Goal: Task Accomplishment & Management: Manage account settings

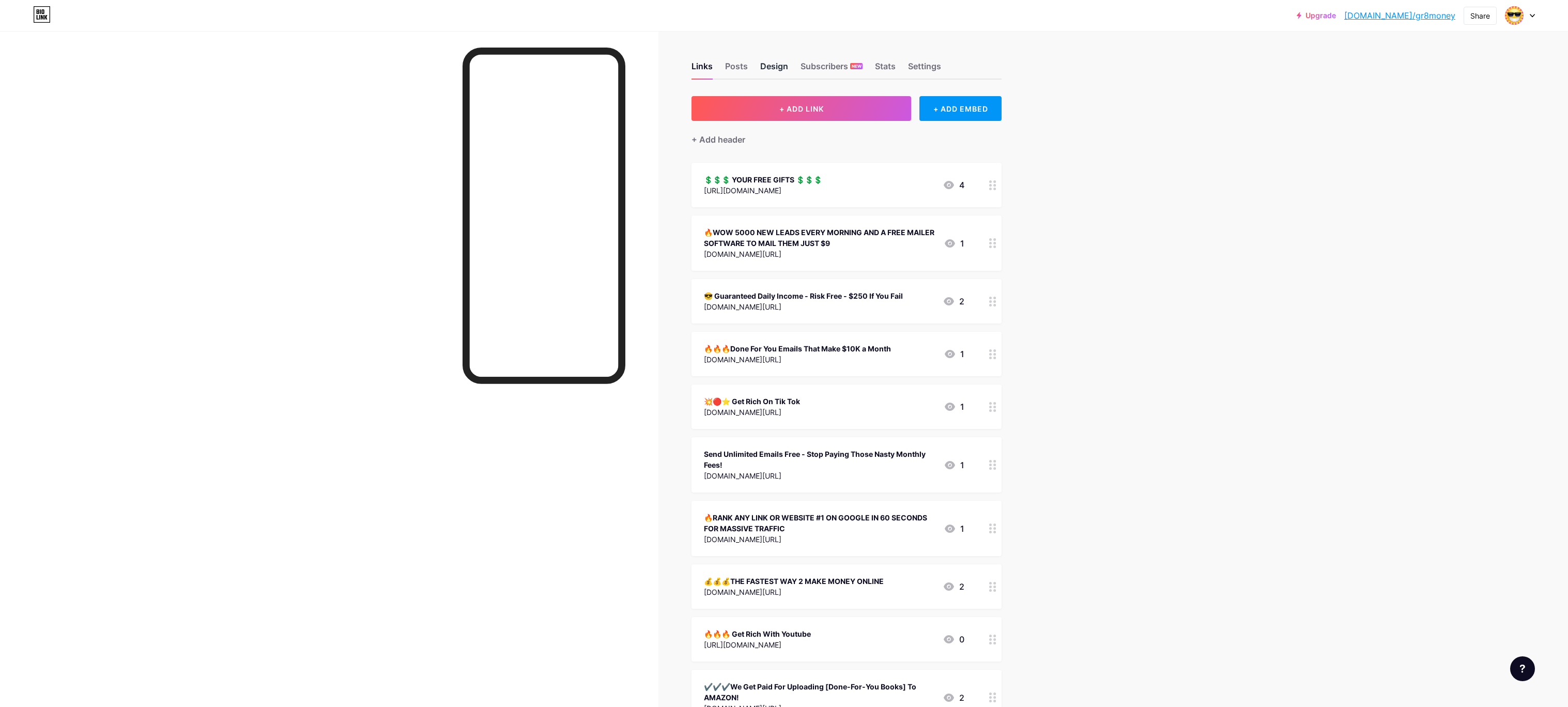
click at [769, 65] on div "Design" at bounding box center [774, 69] width 28 height 19
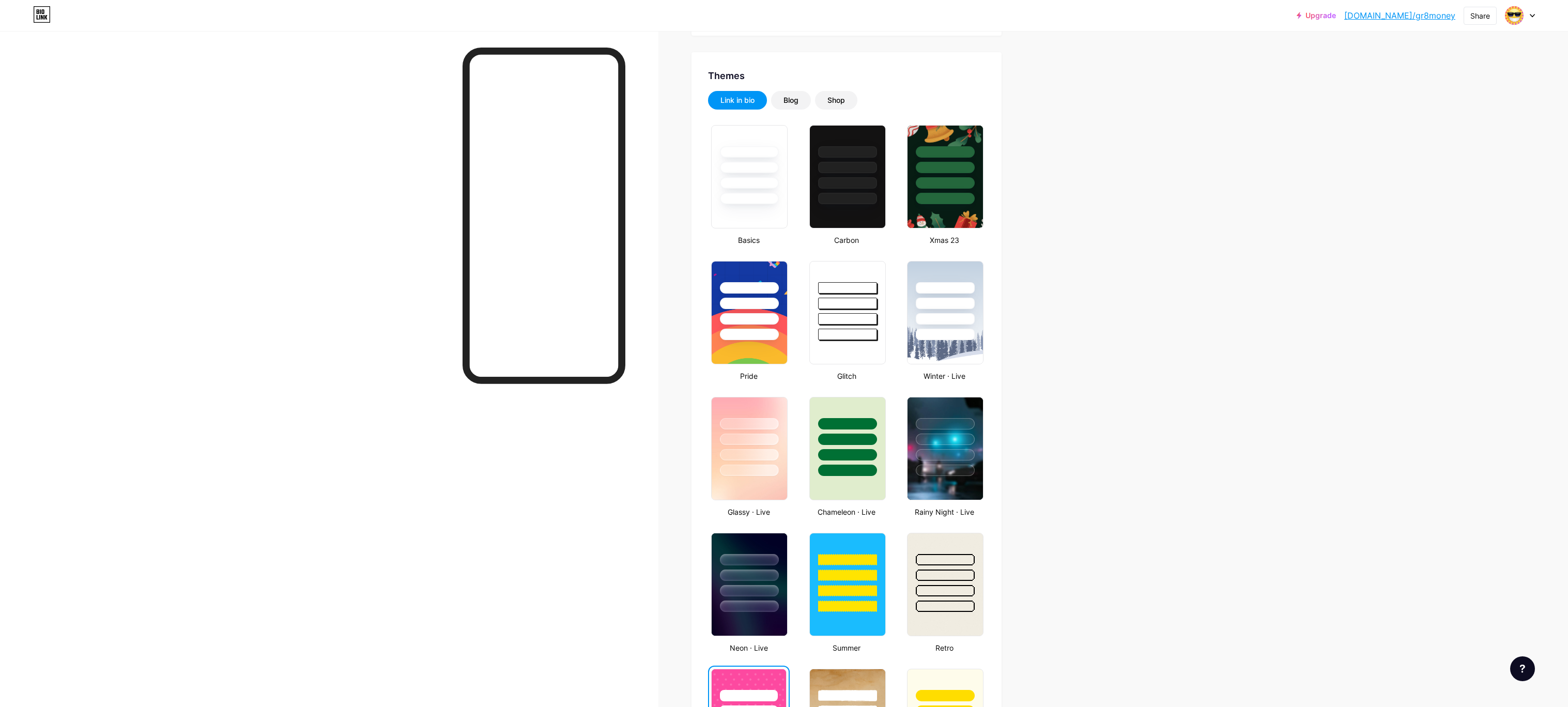
scroll to position [199, 0]
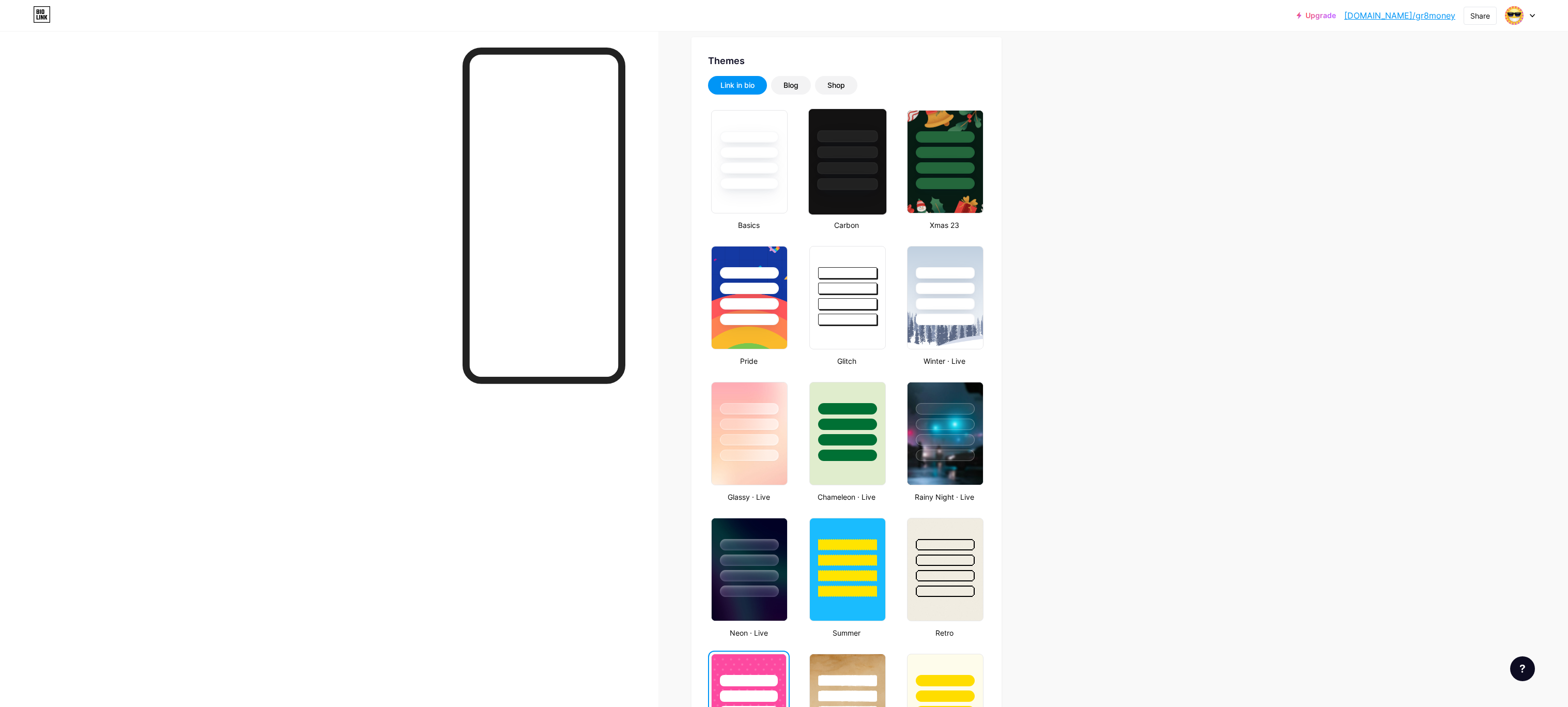
click at [845, 158] on div at bounding box center [847, 152] width 60 height 12
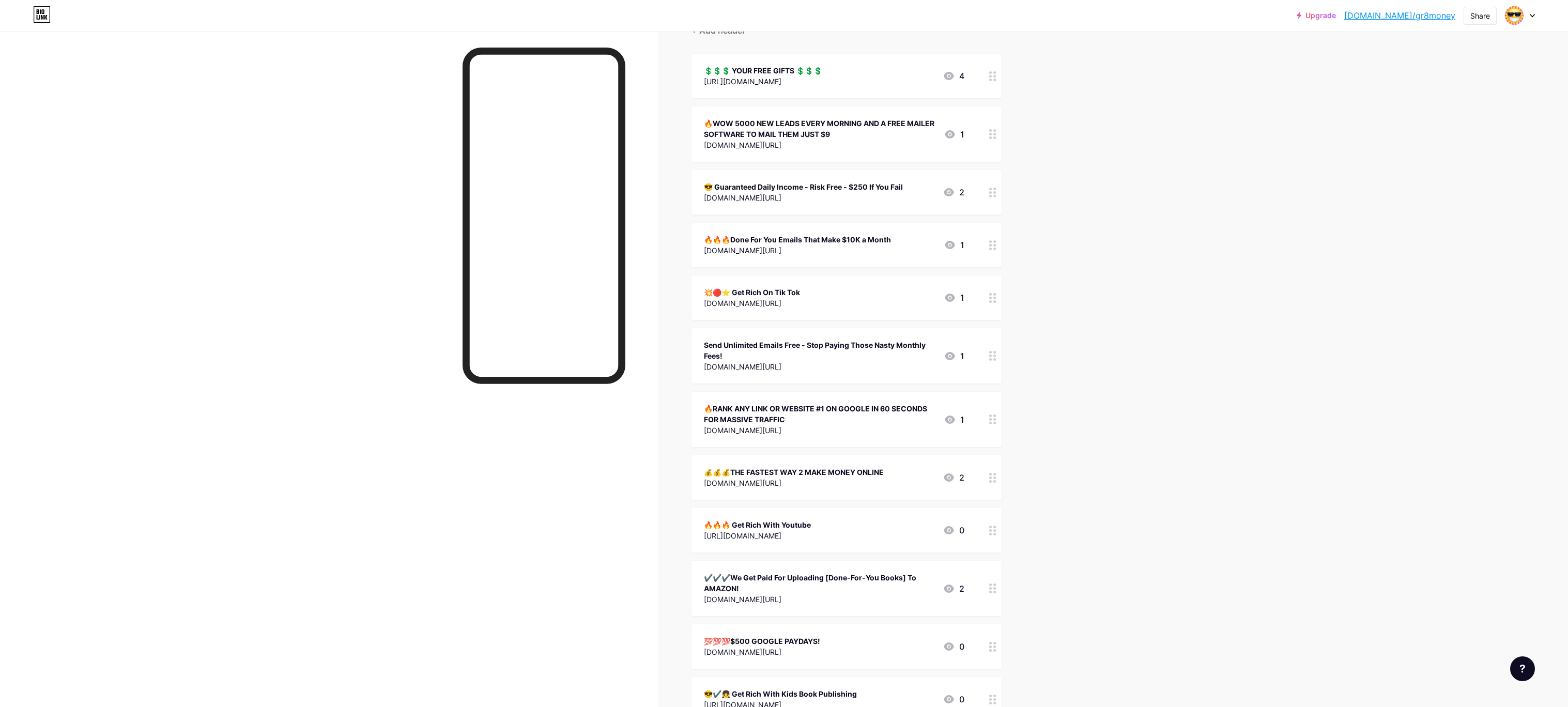
scroll to position [117, 0]
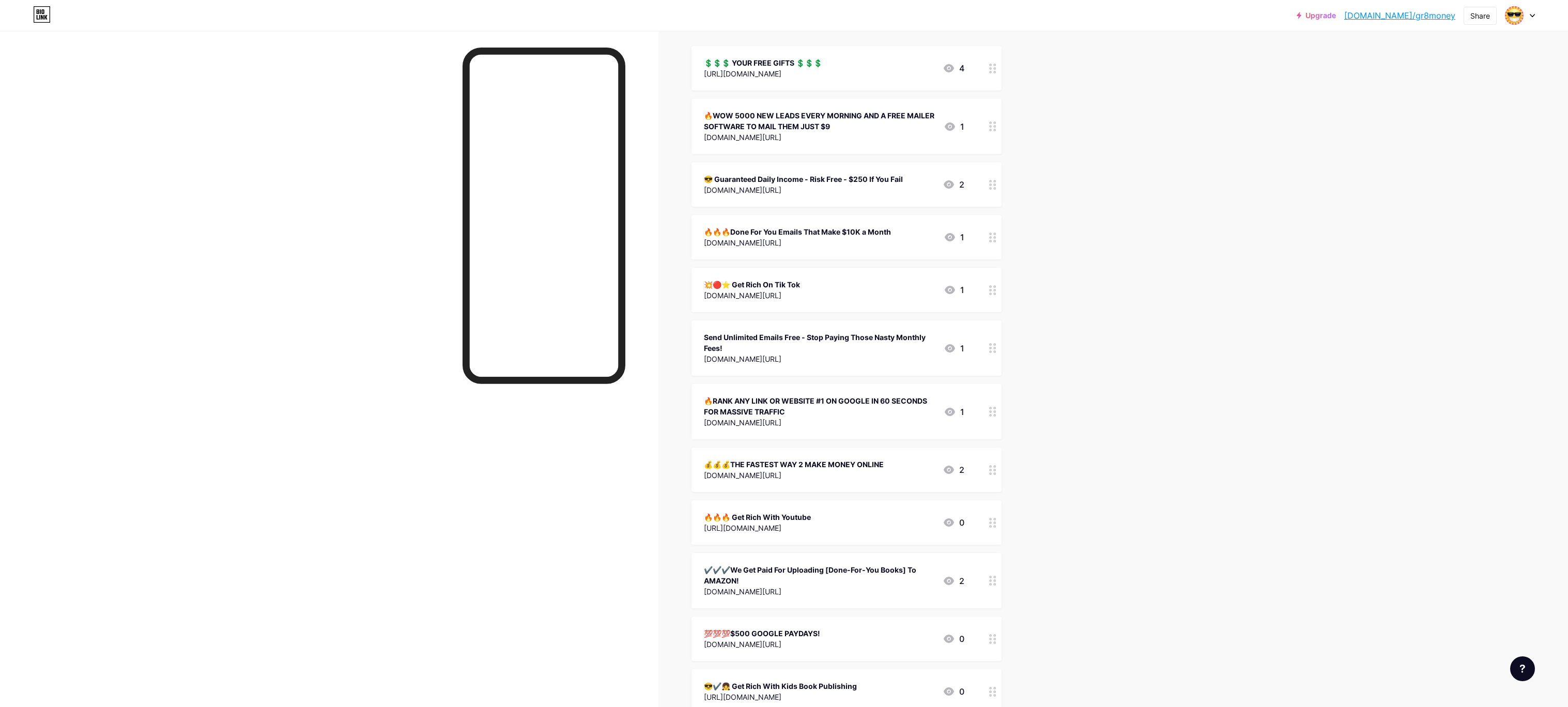
click at [792, 60] on div "💲💲💲 YOUR FREE GIFTS 💲💲💲" at bounding box center [763, 63] width 118 height 11
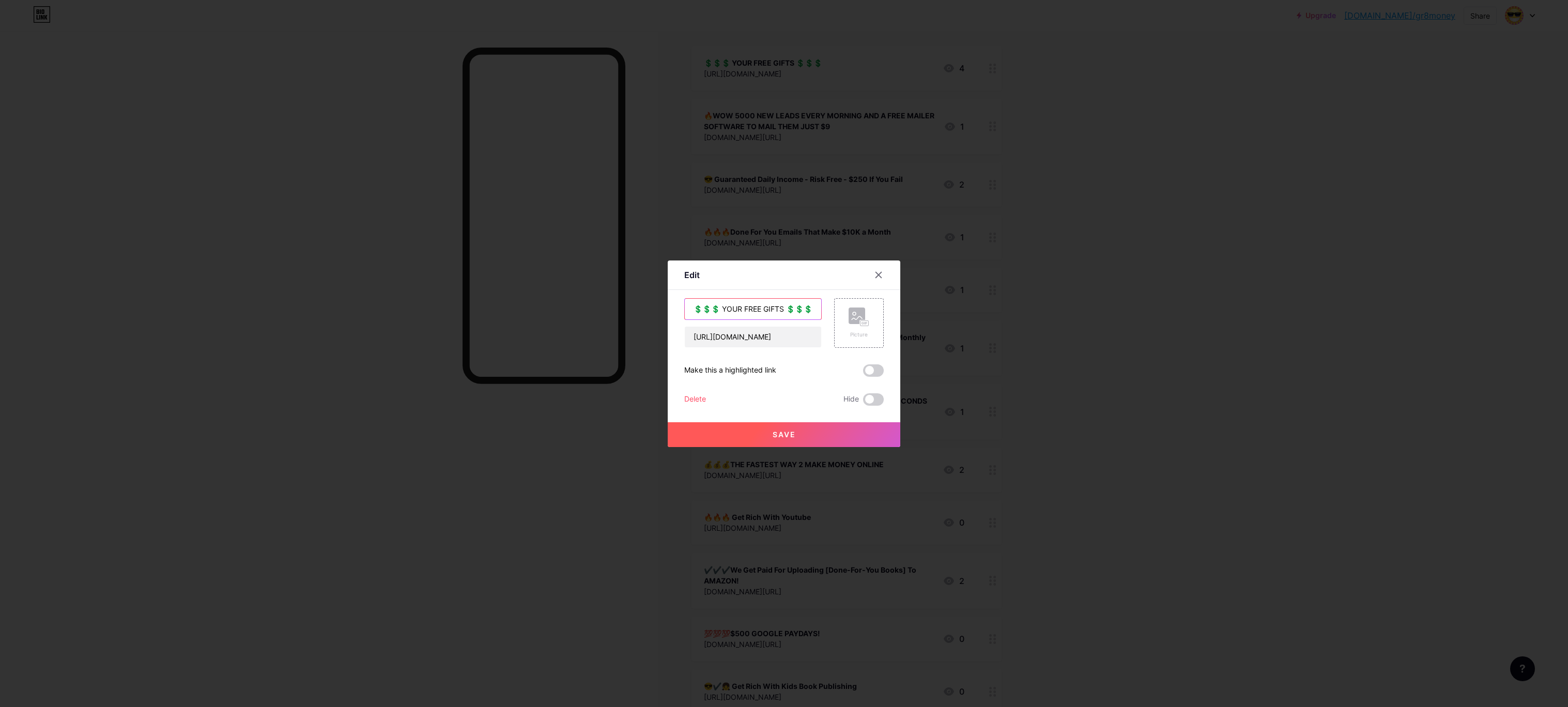
drag, startPoint x: 786, startPoint y: 307, endPoint x: 673, endPoint y: 290, distance: 114.3
click at [673, 290] on div "Edit Content YouTube Play YouTube video without leaving your page. ADD Vimeo Pl…" at bounding box center [784, 354] width 233 height 187
click at [791, 306] on input "💲💲💲 YOUR FREE GIFTS 💲💲💲" at bounding box center [753, 309] width 136 height 21
paste input "A.I makes TikTok PAY YOU"
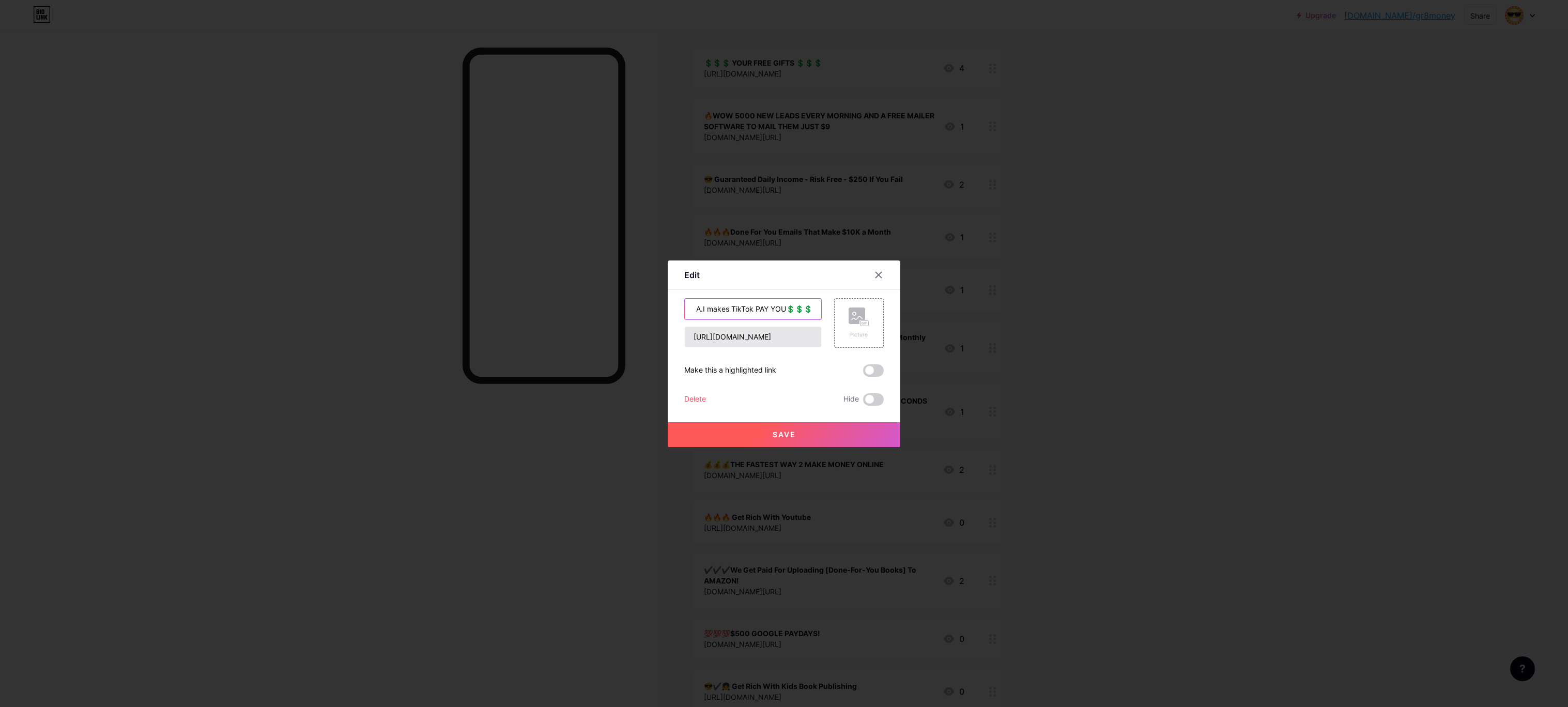
type input "💲💲💲 A.I makes TikTok PAY YOU💲💲💲"
click at [809, 364] on div "💲💲💲 A.I makes TikTok PAY YOU💲💲💲 https://brainev.com/demo/?a=smarttones54 Pictur…" at bounding box center [784, 352] width 200 height 108
click at [813, 340] on input "[URL][DOMAIN_NAME]" at bounding box center [753, 337] width 136 height 21
click at [795, 340] on input "[URL][DOMAIN_NAME]" at bounding box center [753, 337] width 136 height 21
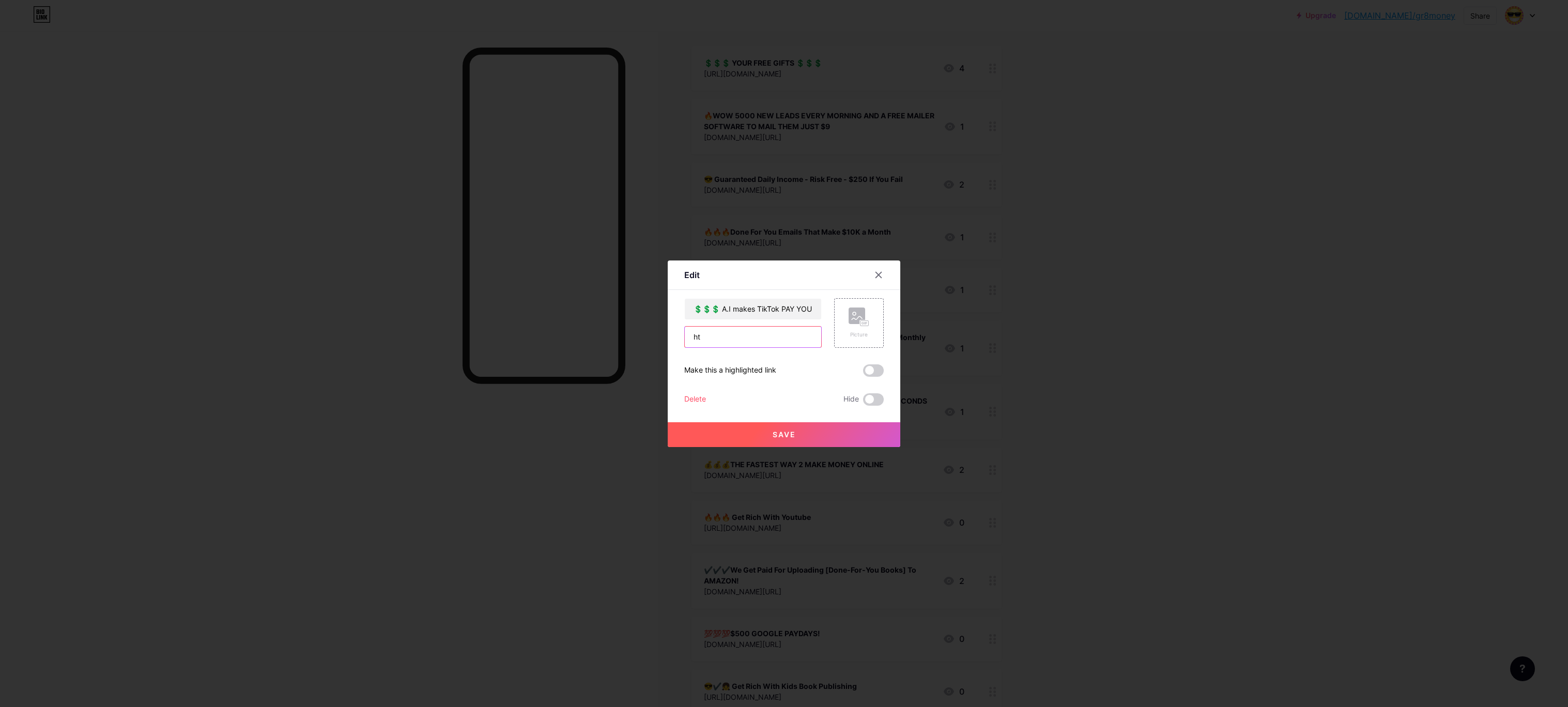
type input "h"
paste input "http://tiny.cc/ULBnk"
type input "http://tiny.cc/ULBnk"
click at [778, 431] on span "Save" at bounding box center [784, 434] width 23 height 9
